Goal: Download file/media

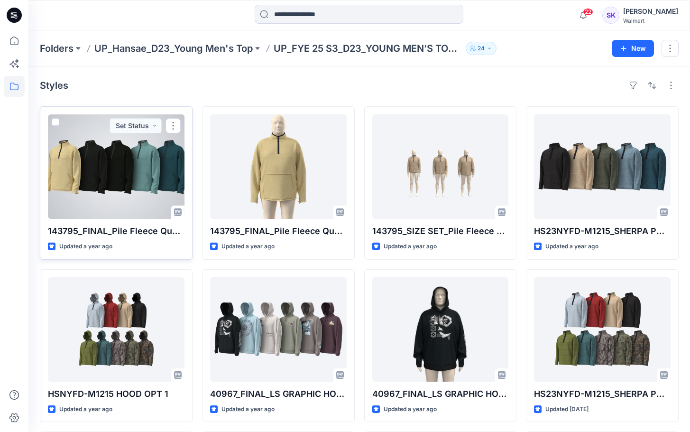
drag, startPoint x: 0, startPoint y: 0, endPoint x: 110, endPoint y: 163, distance: 196.2
click at [110, 163] on div at bounding box center [116, 166] width 137 height 104
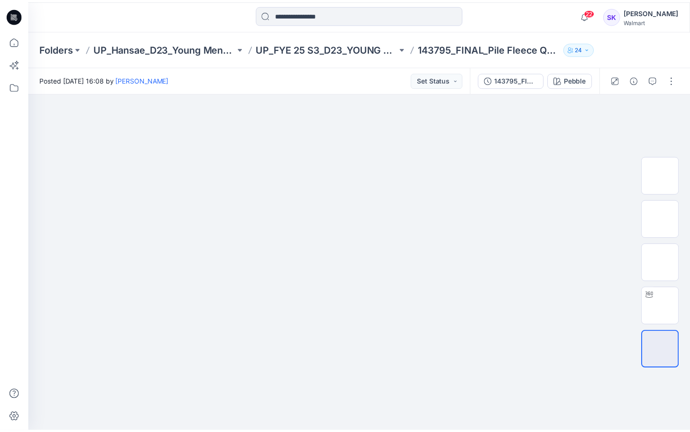
scroll to position [198, 0]
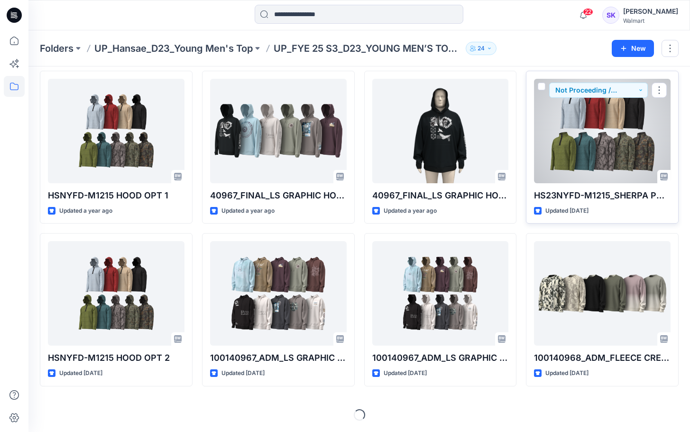
click at [600, 145] on div at bounding box center [602, 131] width 137 height 104
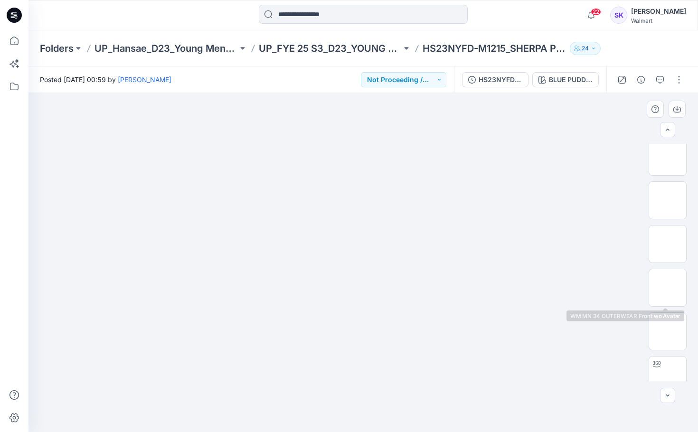
scroll to position [325, 0]
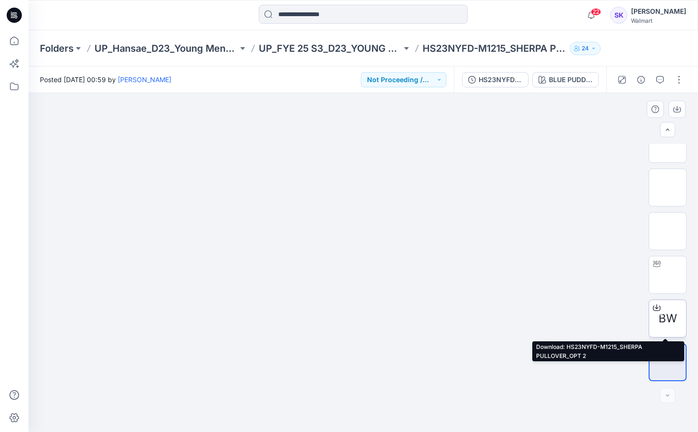
click at [653, 306] on icon at bounding box center [656, 308] width 8 height 8
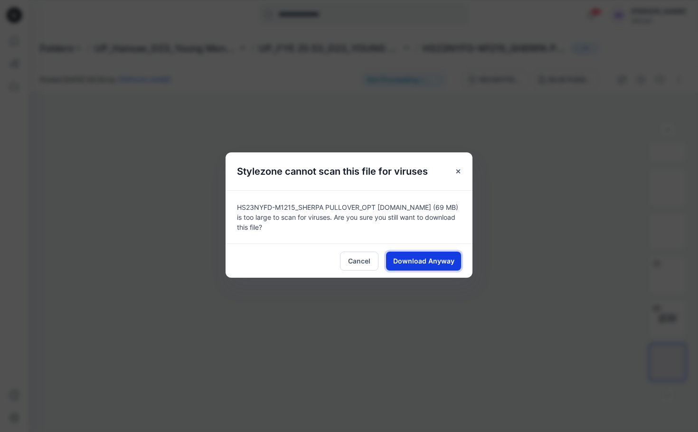
click at [413, 256] on span "Download Anyway" at bounding box center [423, 261] width 61 height 10
